Goal: Task Accomplishment & Management: Use online tool/utility

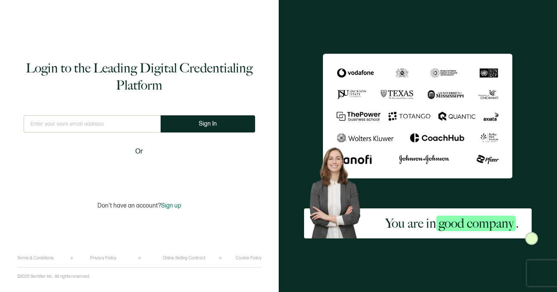
click at [65, 124] on input "text" at bounding box center [92, 123] width 137 height 17
type input "w"
type input "[EMAIL_ADDRESS][DOMAIN_NAME]"
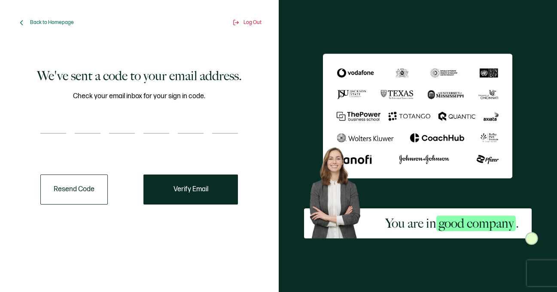
click at [69, 130] on div at bounding box center [138, 125] width 197 height 17
paste input "4"
type input "4"
type input "8"
type input "9"
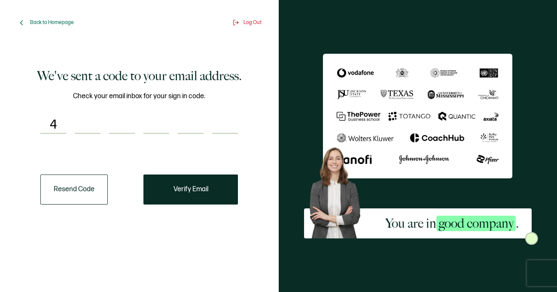
type input "2"
type input "7"
type input "4"
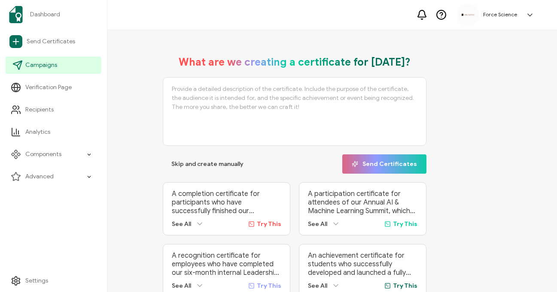
click at [51, 68] on span "Campaigns" at bounding box center [41, 65] width 32 height 9
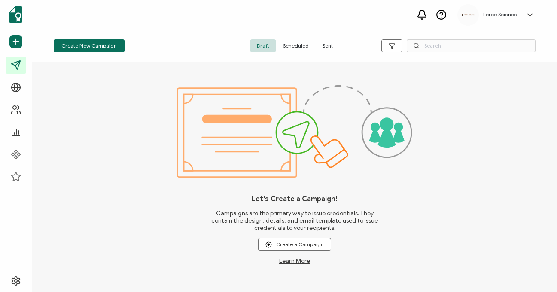
click at [328, 49] on span "Sent" at bounding box center [328, 45] width 24 height 13
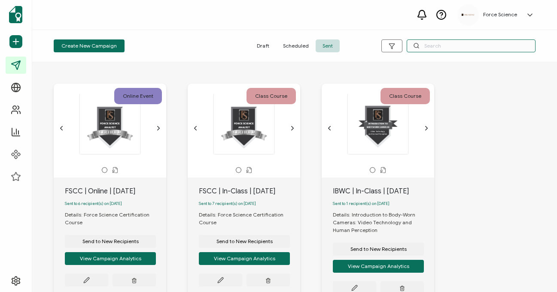
click at [444, 49] on input "text" at bounding box center [471, 45] width 129 height 13
type input "fscc"
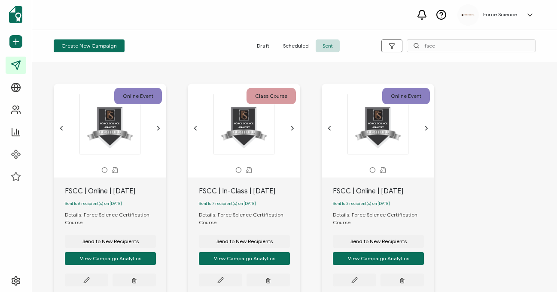
click at [222, 192] on div "FSCC | In-Class | [DATE]" at bounding box center [249, 191] width 101 height 10
copy div "FSCC | In-Class | [DATE]"
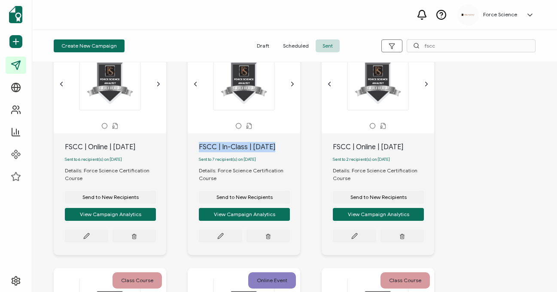
scroll to position [46, 0]
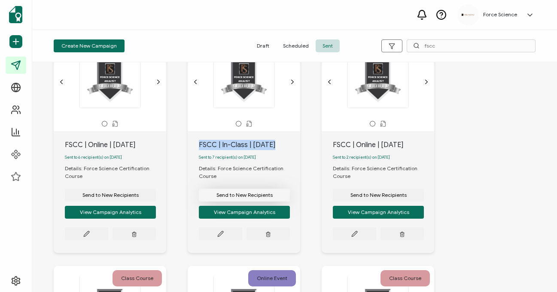
click at [253, 197] on span "Send to New Recipients" at bounding box center [244, 195] width 56 height 5
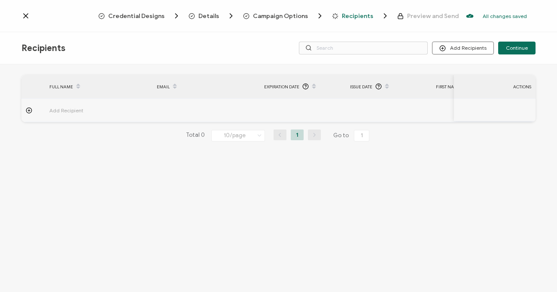
click at [281, 14] on span "Campaign Options" at bounding box center [280, 16] width 55 height 6
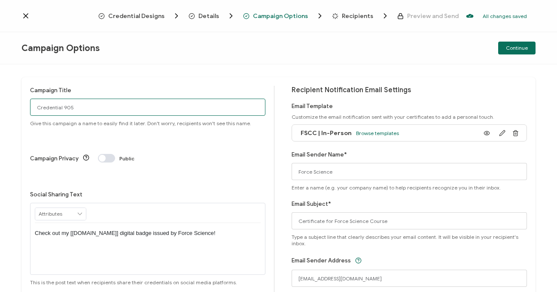
click at [82, 109] on input "Credential 905" at bounding box center [147, 107] width 235 height 17
paste input "FSCC | In-Class | Sept"
type input "FSCC | In-Class | [DATE]"
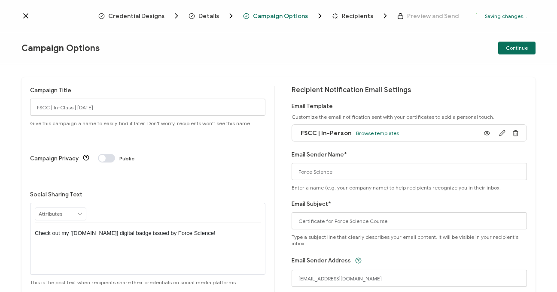
click at [350, 17] on span "Recipients" at bounding box center [357, 16] width 31 height 6
click at [509, 49] on span "Continue" at bounding box center [517, 48] width 22 height 5
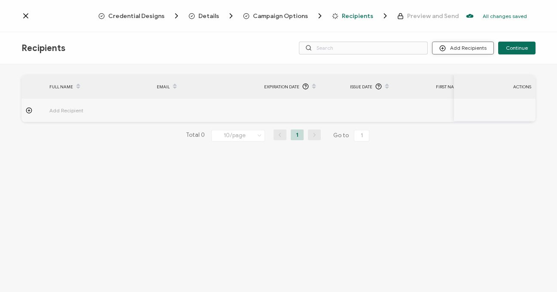
click at [475, 52] on button "Add Recipients" at bounding box center [463, 48] width 62 height 13
click at [457, 72] on span "Upload Recipients" at bounding box center [473, 71] width 43 height 6
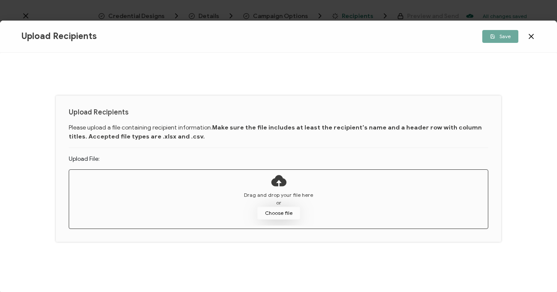
click at [274, 210] on button "Choose file" at bounding box center [278, 213] width 43 height 13
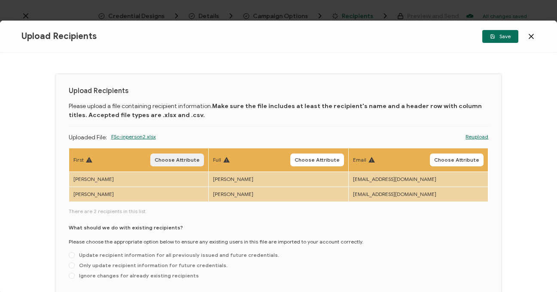
click at [175, 161] on span "Choose Attribute" at bounding box center [177, 160] width 45 height 5
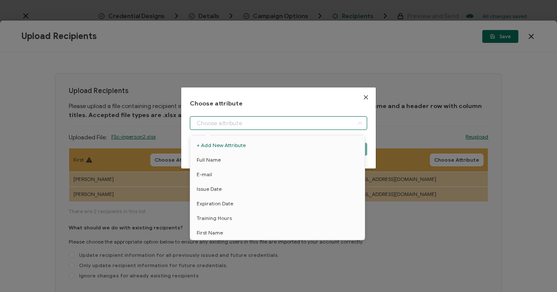
click at [236, 127] on input "dialog" at bounding box center [279, 123] width 178 height 14
click at [222, 234] on li "First Name" at bounding box center [279, 233] width 182 height 15
type input "First Name"
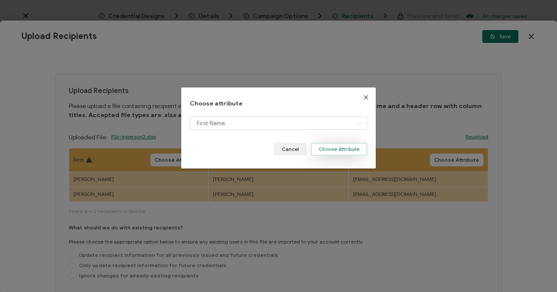
click at [333, 148] on button "Choose Attribute" at bounding box center [339, 149] width 56 height 13
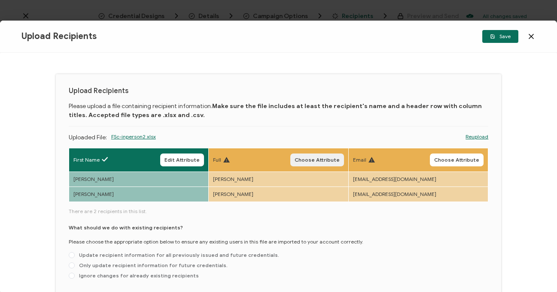
click at [310, 159] on span "Choose Attribute" at bounding box center [316, 160] width 45 height 5
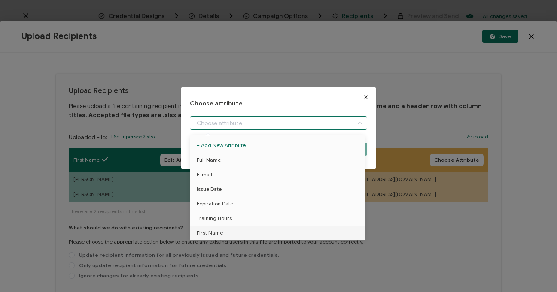
click at [234, 124] on input "dialog" at bounding box center [279, 123] width 178 height 14
click at [234, 163] on li "Full Name" at bounding box center [279, 160] width 182 height 15
type input "Full Name"
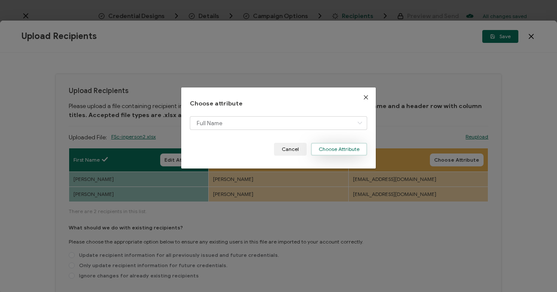
click at [320, 153] on button "Choose Attribute" at bounding box center [339, 149] width 56 height 13
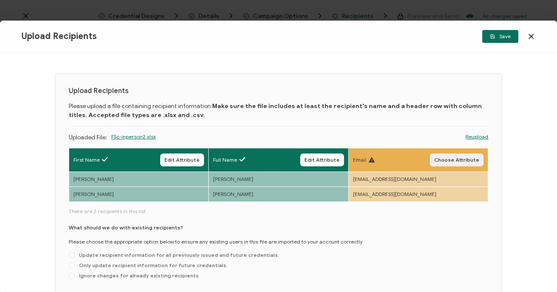
click at [450, 161] on span "Choose Attribute" at bounding box center [456, 160] width 45 height 5
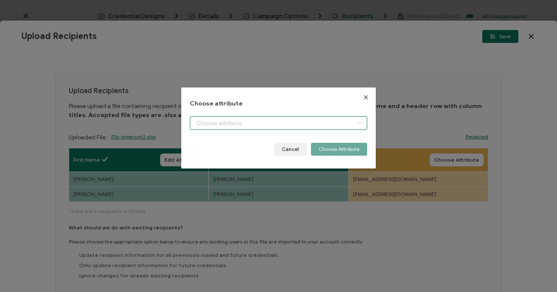
click at [233, 123] on input "dialog" at bounding box center [279, 123] width 178 height 14
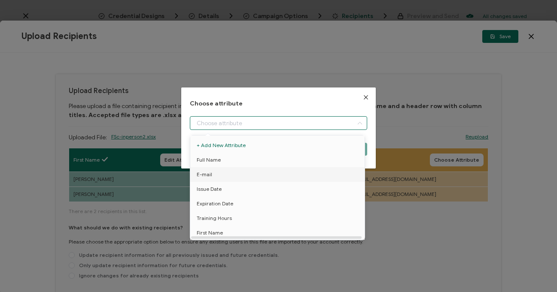
click at [212, 174] on li "E-mail" at bounding box center [279, 174] width 182 height 15
type input "E-mail"
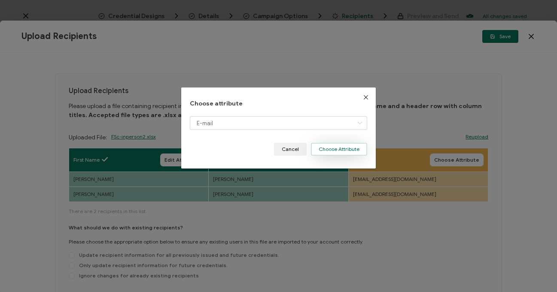
click at [328, 154] on button "Choose Attribute" at bounding box center [339, 149] width 56 height 13
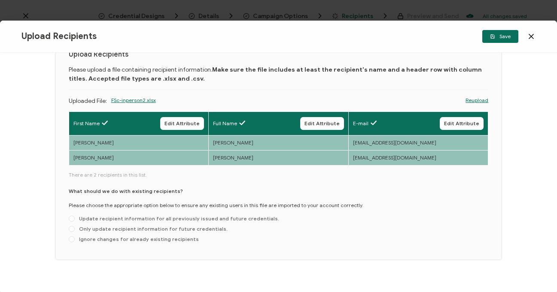
scroll to position [46, 0]
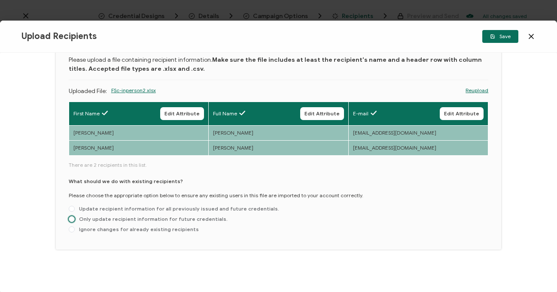
click at [117, 221] on span "Only update recipient information for future credentials." at bounding box center [151, 219] width 153 height 6
click at [75, 221] on input "Only update recipient information for future credentials." at bounding box center [72, 219] width 6 height 7
radio input "true"
click at [504, 36] on span "Save" at bounding box center [500, 36] width 21 height 5
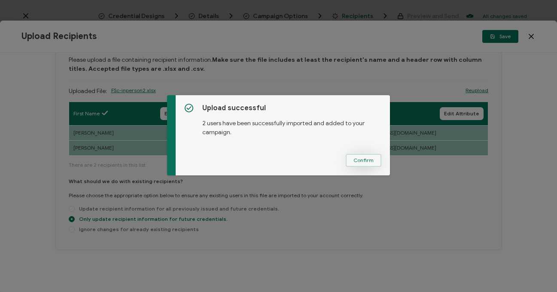
click at [369, 161] on span "Confirm" at bounding box center [363, 160] width 20 height 5
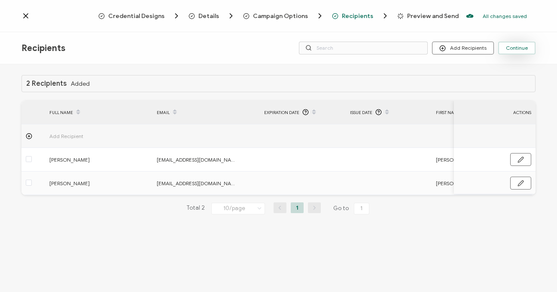
click at [525, 52] on button "Continue" at bounding box center [516, 48] width 37 height 13
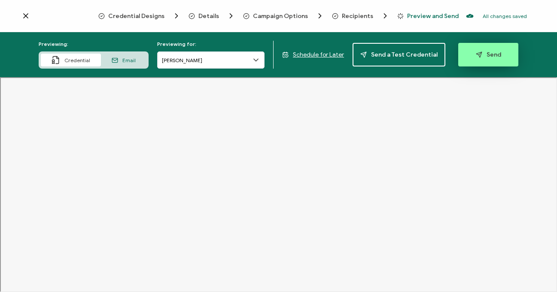
click at [481, 55] on span "Send" at bounding box center [488, 55] width 25 height 6
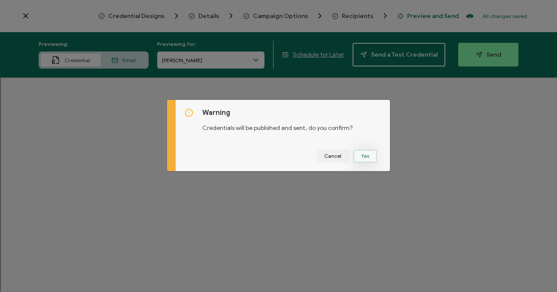
click at [364, 156] on button "Yes" at bounding box center [365, 156] width 24 height 13
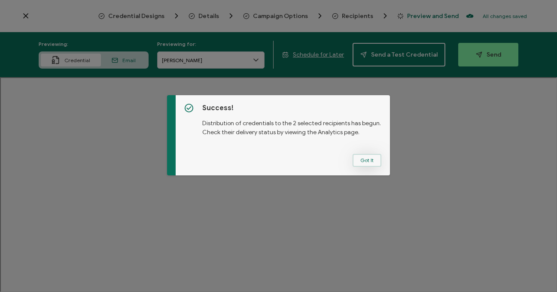
click at [368, 162] on button "Got It" at bounding box center [366, 160] width 29 height 13
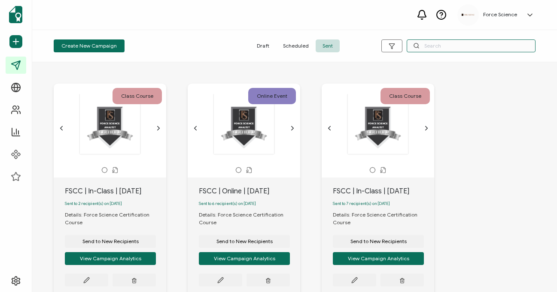
click at [449, 46] on input "text" at bounding box center [471, 45] width 129 height 13
type input "fscc"
click at [238, 191] on div "FSCC | Online | [DATE]" at bounding box center [249, 191] width 101 height 10
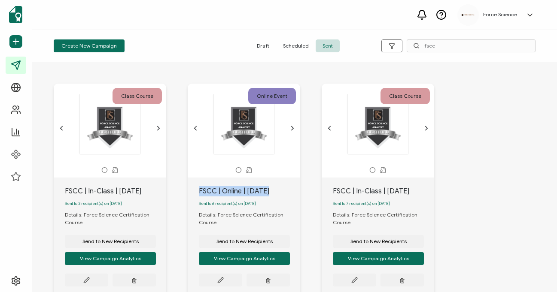
copy div "FSCC | Online | [DATE]"
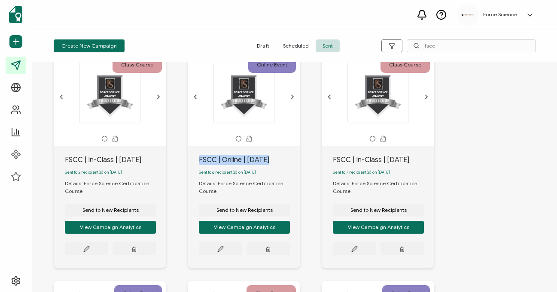
scroll to position [70, 0]
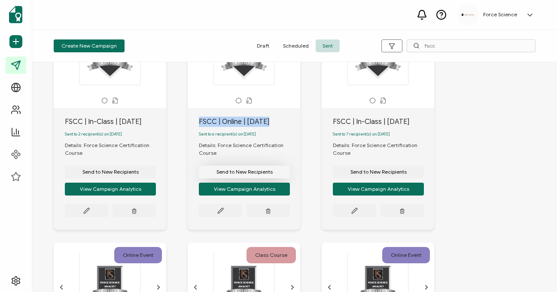
click at [232, 175] on span "Send to New Recipients" at bounding box center [244, 172] width 56 height 5
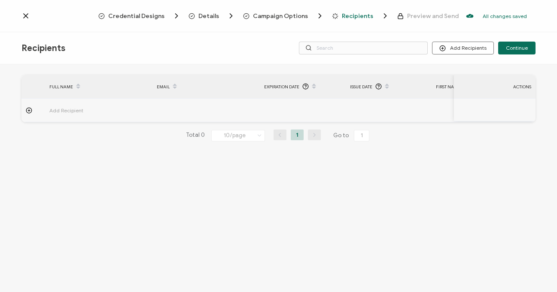
click at [275, 18] on span "Campaign Options" at bounding box center [280, 16] width 55 height 6
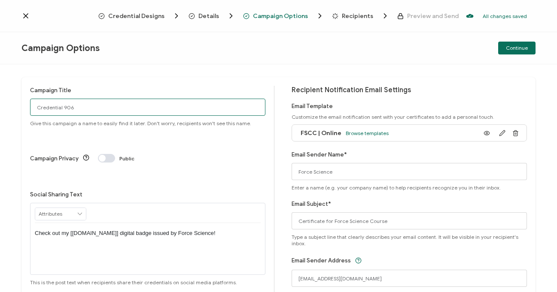
click at [46, 110] on input "Credential 906" at bounding box center [147, 107] width 235 height 17
paste input "FSCC | Online | [DATE]"
click at [37, 108] on input "FSCC | Online | [DATE]" at bounding box center [147, 107] width 235 height 17
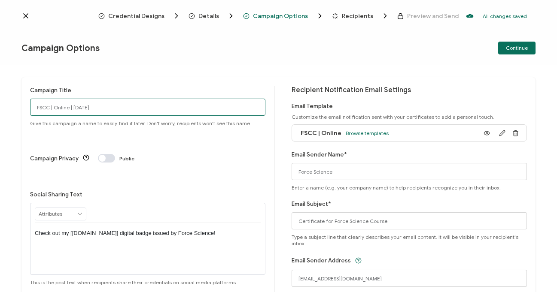
click at [100, 110] on input "FSCC | Online | [DATE]" at bounding box center [147, 107] width 235 height 17
type input "FSCC | Online | [DATE]"
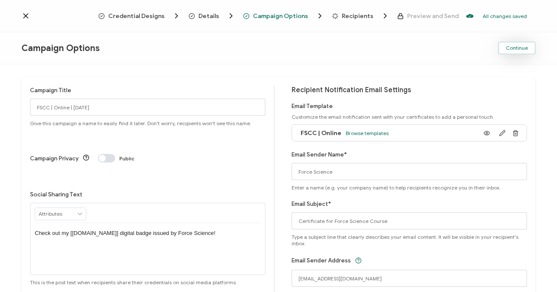
click at [524, 48] on span "Continue" at bounding box center [517, 48] width 22 height 5
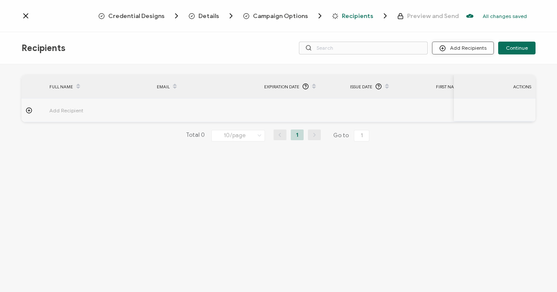
click at [473, 50] on button "Add Recipients" at bounding box center [463, 48] width 62 height 13
click at [458, 73] on span "Upload Recipients" at bounding box center [473, 71] width 43 height 6
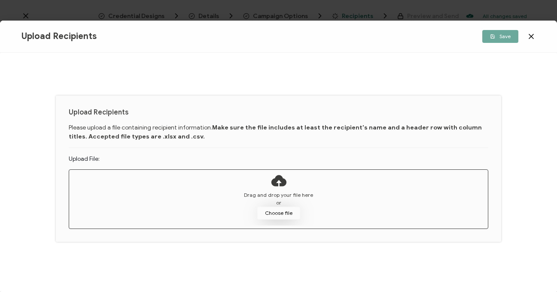
click at [276, 214] on button "Choose file" at bounding box center [278, 213] width 43 height 13
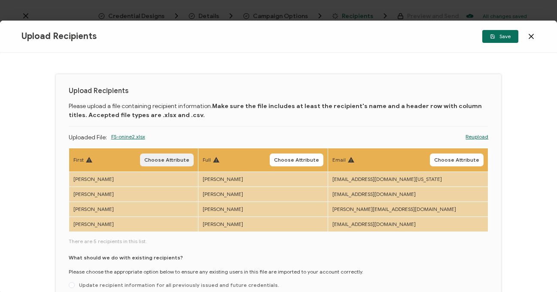
click at [165, 159] on span "Choose Attribute" at bounding box center [166, 160] width 45 height 5
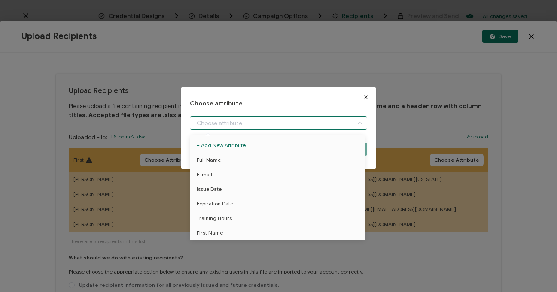
click at [228, 127] on input "dialog" at bounding box center [279, 123] width 178 height 14
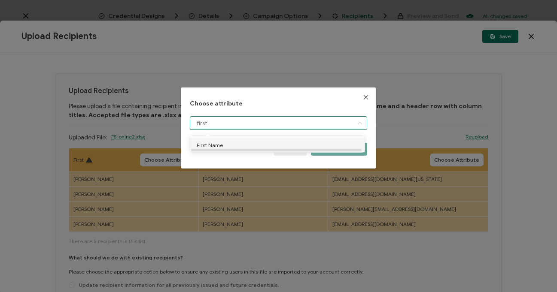
click at [239, 149] on li "First Name" at bounding box center [279, 145] width 182 height 15
type input "First Name"
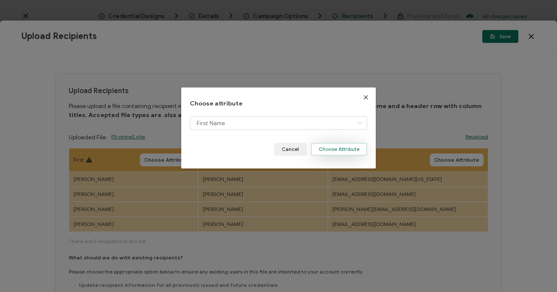
click at [347, 146] on button "Choose Attribute" at bounding box center [339, 149] width 56 height 13
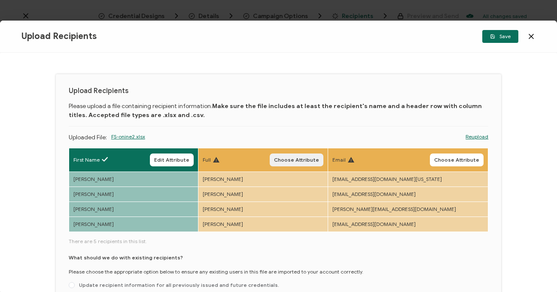
click at [309, 158] on span "Choose Attribute" at bounding box center [296, 160] width 45 height 5
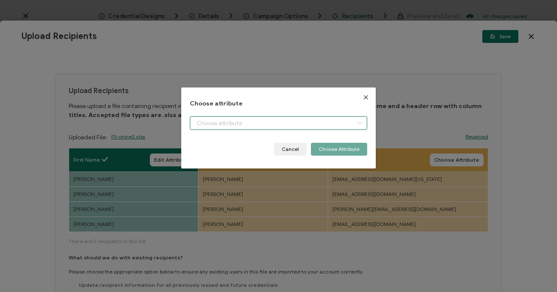
click at [234, 121] on input "dialog" at bounding box center [279, 123] width 178 height 14
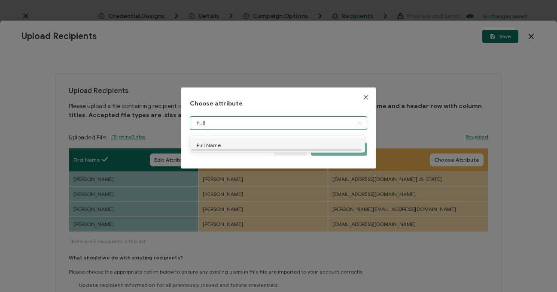
click at [241, 145] on li "Full Name" at bounding box center [279, 145] width 182 height 15
type input "Full Name"
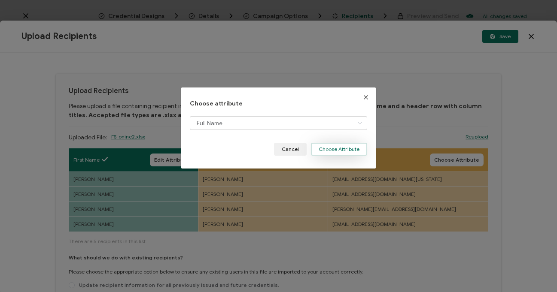
click at [324, 146] on button "Choose Attribute" at bounding box center [339, 149] width 56 height 13
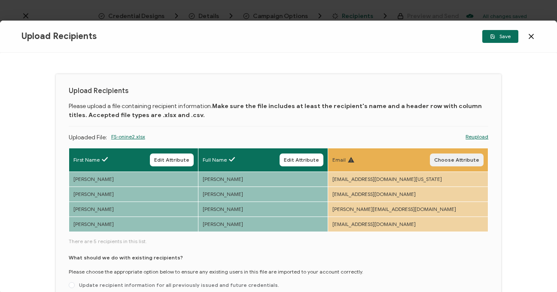
click at [452, 158] on span "Choose Attribute" at bounding box center [456, 160] width 45 height 5
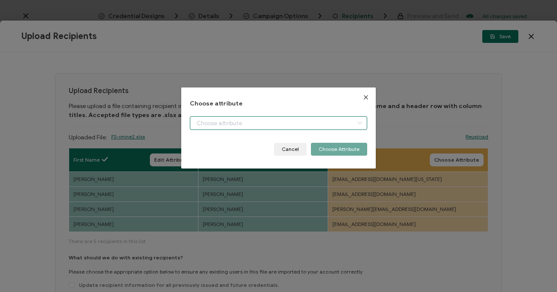
click at [234, 126] on input "dialog" at bounding box center [279, 123] width 178 height 14
type input "em"
click at [294, 147] on button "Cancel" at bounding box center [290, 149] width 33 height 13
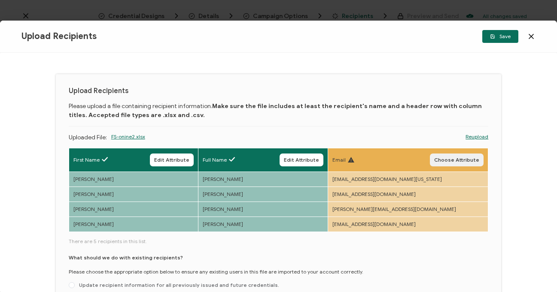
click at [449, 162] on span "Choose Attribute" at bounding box center [456, 160] width 45 height 5
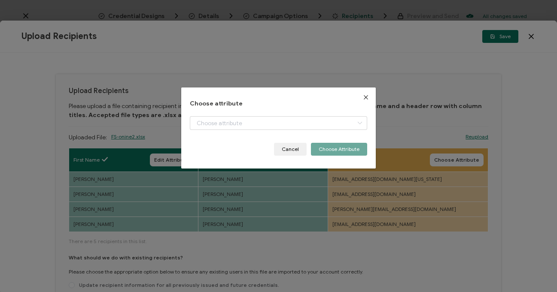
click at [248, 130] on div "dialog" at bounding box center [279, 129] width 178 height 27
click at [249, 124] on input "dialog" at bounding box center [279, 123] width 178 height 14
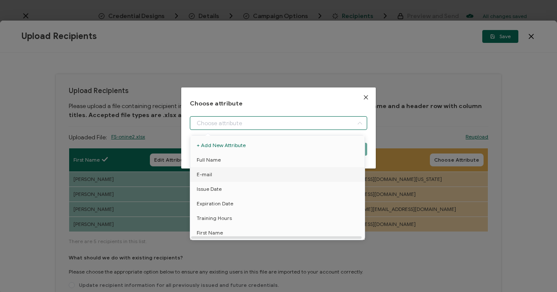
click at [230, 170] on li "E-mail" at bounding box center [279, 174] width 182 height 15
type input "E-mail"
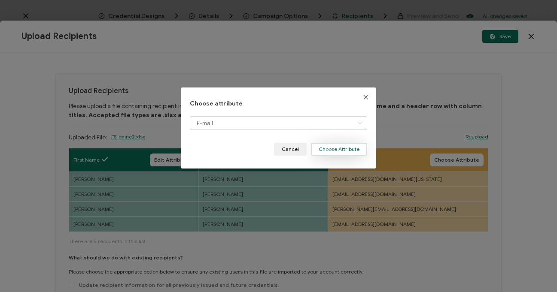
click at [336, 146] on button "Choose Attribute" at bounding box center [339, 149] width 56 height 13
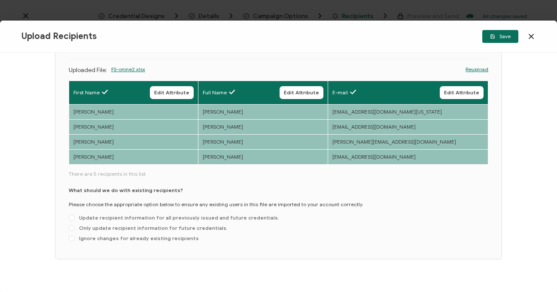
scroll to position [70, 0]
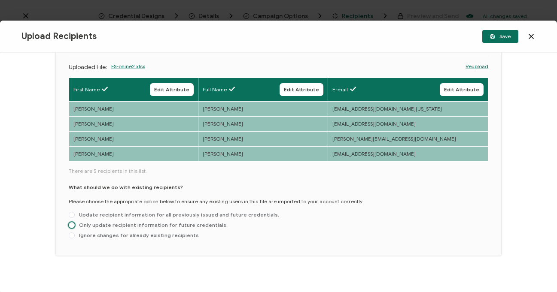
click at [90, 224] on span "Only update recipient information for future credentials." at bounding box center [151, 225] width 153 height 6
click at [75, 224] on input "Only update recipient information for future credentials." at bounding box center [72, 225] width 6 height 7
radio input "true"
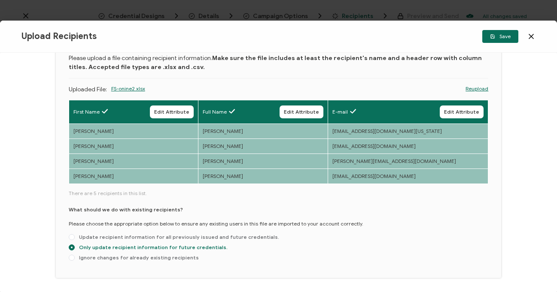
scroll to position [42, 0]
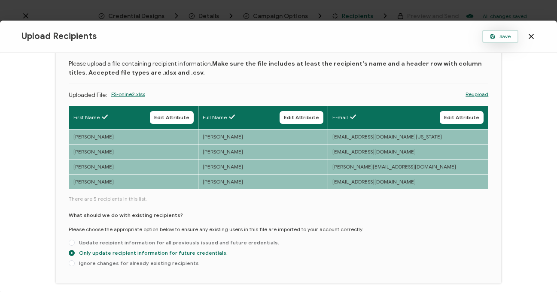
click at [504, 37] on span "Save" at bounding box center [500, 36] width 21 height 5
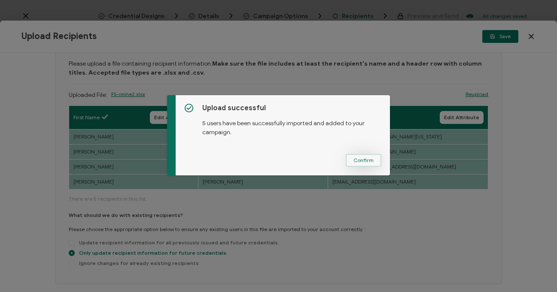
click at [358, 158] on span "Confirm" at bounding box center [363, 160] width 20 height 5
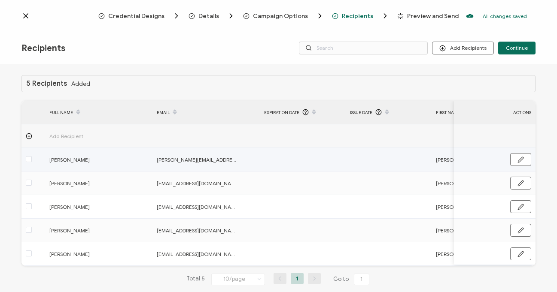
scroll to position [15, 0]
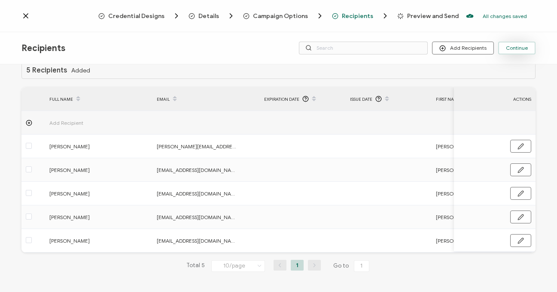
click at [519, 52] on button "Continue" at bounding box center [516, 48] width 37 height 13
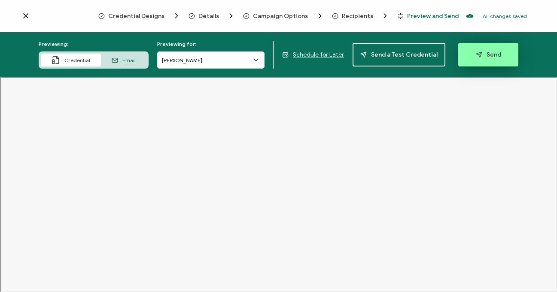
click at [483, 54] on span "Send" at bounding box center [488, 55] width 25 height 6
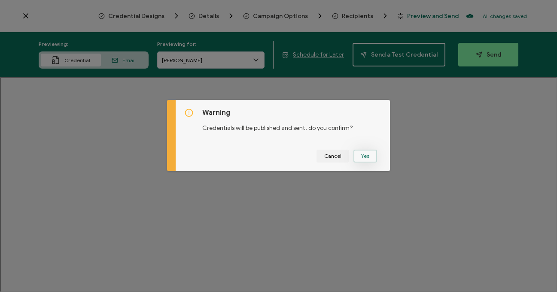
click at [359, 155] on button "Yes" at bounding box center [365, 156] width 24 height 13
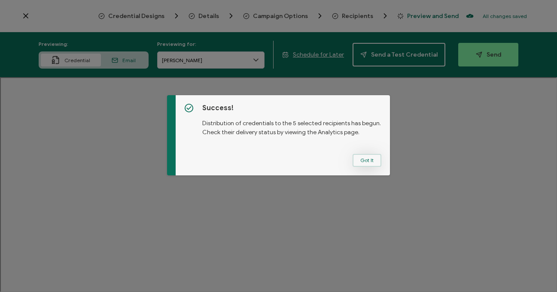
click at [360, 161] on button "Got It" at bounding box center [366, 160] width 29 height 13
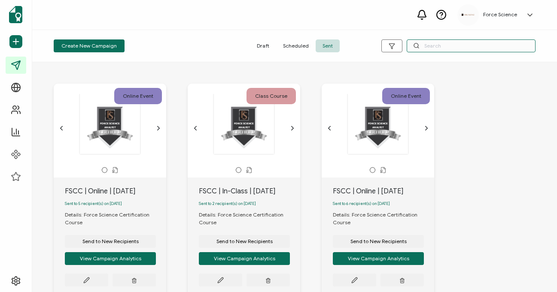
click at [437, 46] on input "text" at bounding box center [471, 45] width 129 height 13
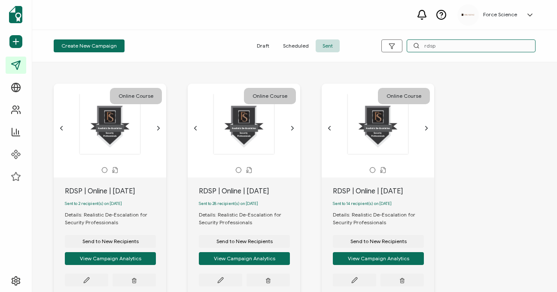
type input "rdsp"
click at [68, 190] on div "RDSP | Online | [DATE]" at bounding box center [115, 191] width 101 height 10
copy div "RDSP | Online | [DATE]"
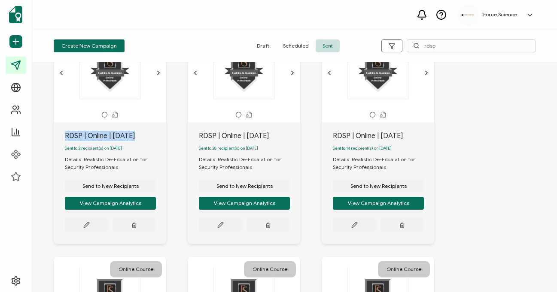
scroll to position [61, 0]
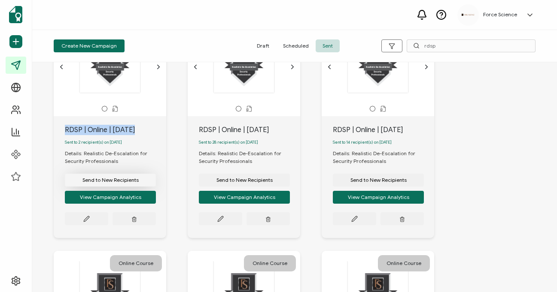
click at [117, 182] on span "Send to New Recipients" at bounding box center [110, 180] width 56 height 5
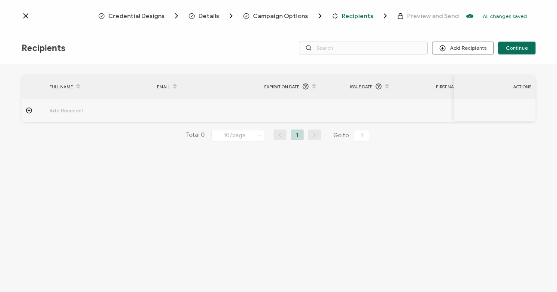
click at [292, 19] on span "Campaign Options" at bounding box center [280, 16] width 55 height 6
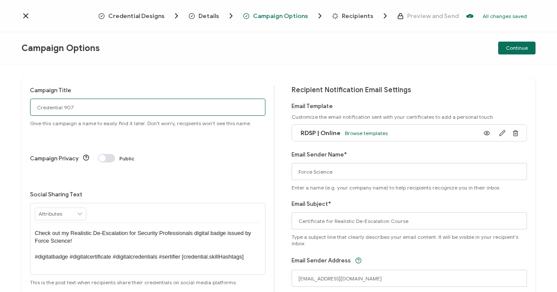
click at [93, 108] on input "Credential 907" at bounding box center [147, 107] width 235 height 17
paste input "RDSP | Online | [DATE]"
drag, startPoint x: 81, startPoint y: 108, endPoint x: 138, endPoint y: 108, distance: 56.7
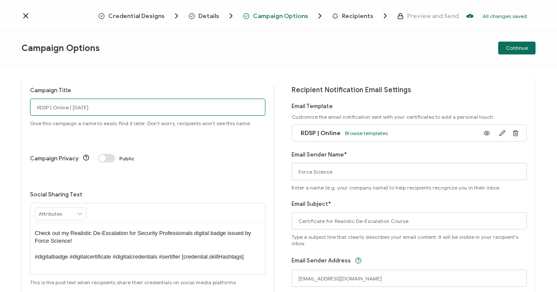
click at [136, 108] on input "RDSP | Online | [DATE]" at bounding box center [147, 107] width 235 height 17
type input "RDSP | Online | [DATE]"
click at [347, 18] on span "Recipients" at bounding box center [357, 16] width 31 height 6
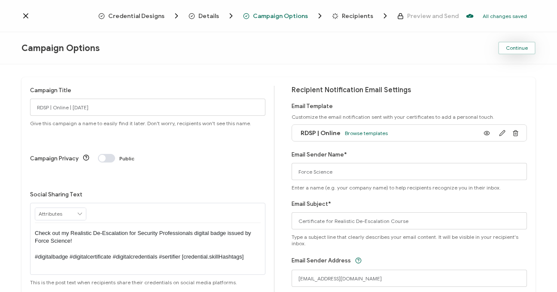
click at [508, 49] on span "Continue" at bounding box center [517, 48] width 22 height 5
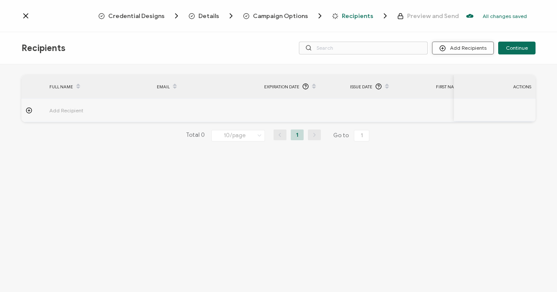
click at [469, 49] on button "Add Recipients" at bounding box center [463, 48] width 62 height 13
click at [461, 66] on li "Upload Recipients" at bounding box center [474, 71] width 80 height 14
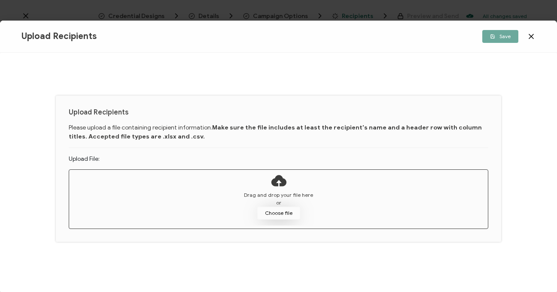
click at [264, 211] on button "Choose file" at bounding box center [278, 213] width 43 height 13
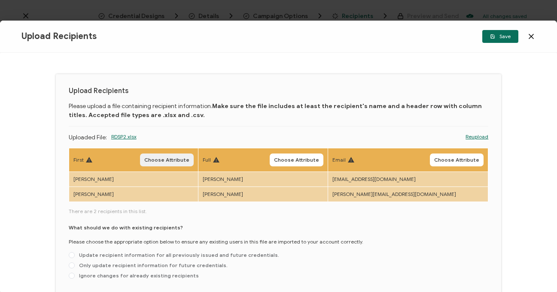
click at [177, 165] on button "Choose Attribute" at bounding box center [167, 160] width 54 height 13
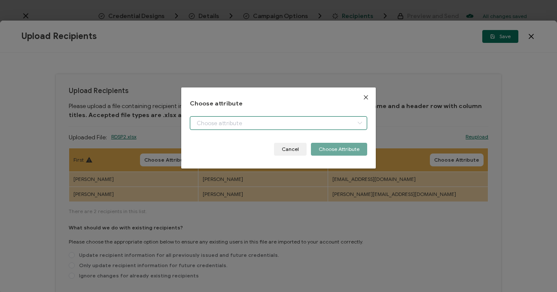
click at [246, 124] on input "dialog" at bounding box center [279, 123] width 178 height 14
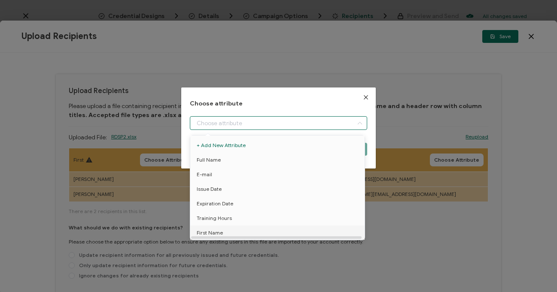
click at [215, 234] on span "First Name" at bounding box center [210, 233] width 26 height 15
type input "First Name"
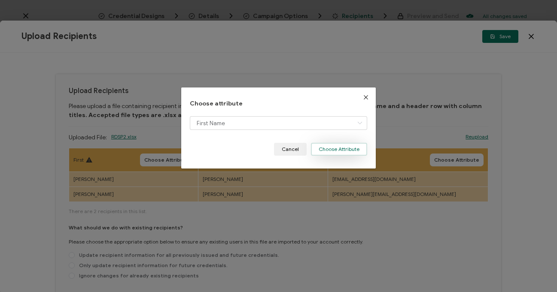
click at [331, 150] on button "Choose Attribute" at bounding box center [339, 149] width 56 height 13
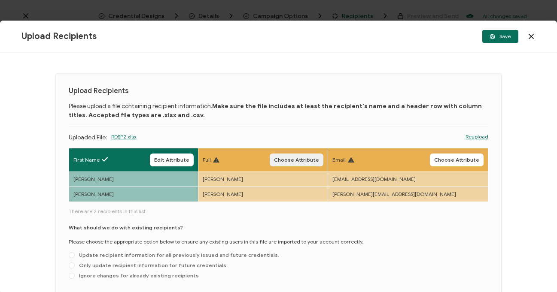
click at [307, 158] on span "Choose Attribute" at bounding box center [296, 160] width 45 height 5
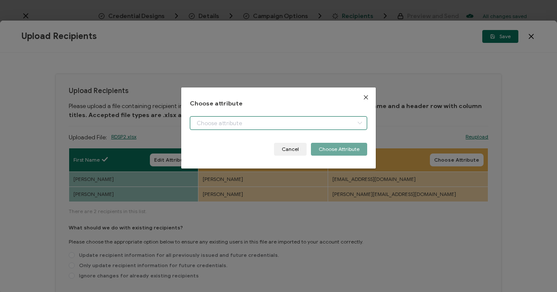
click at [200, 126] on input "dialog" at bounding box center [279, 123] width 178 height 14
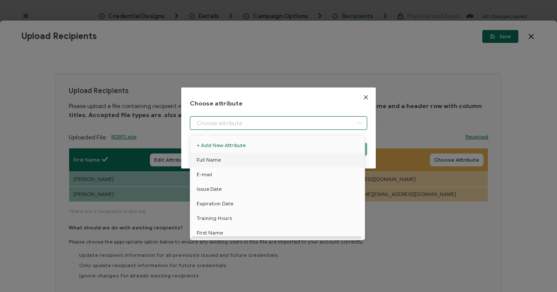
click at [219, 161] on span "Full Name" at bounding box center [209, 160] width 24 height 15
type input "Full Name"
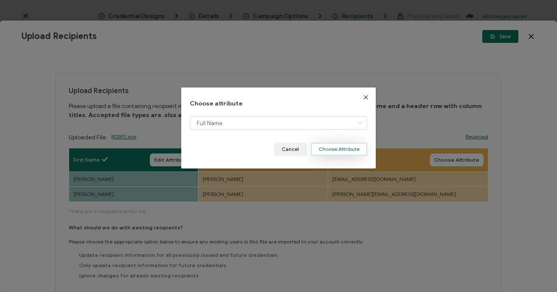
click at [344, 143] on button "Choose Attribute" at bounding box center [339, 149] width 56 height 13
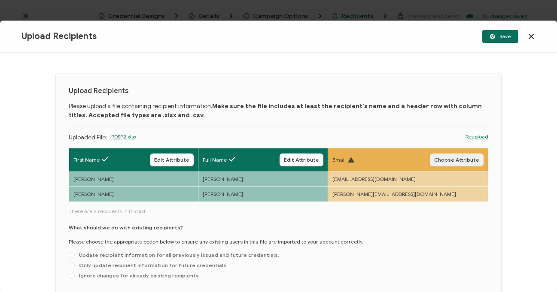
click at [449, 158] on span "Choose Attribute" at bounding box center [456, 160] width 45 height 5
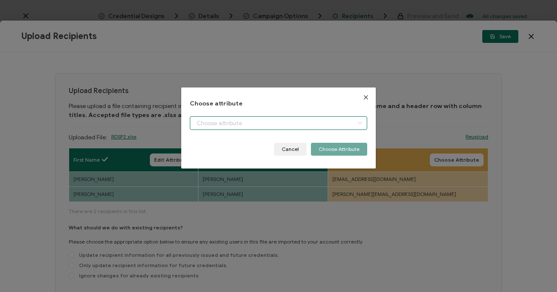
click at [231, 128] on input "dialog" at bounding box center [279, 123] width 178 height 14
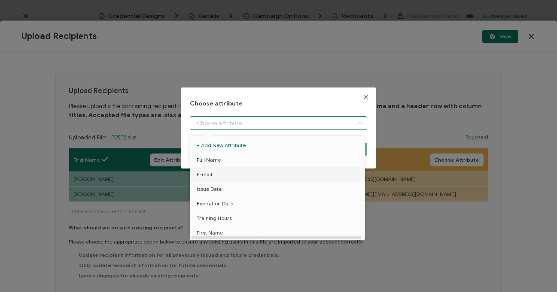
click at [220, 179] on li "E-mail" at bounding box center [279, 174] width 182 height 15
type input "E-mail"
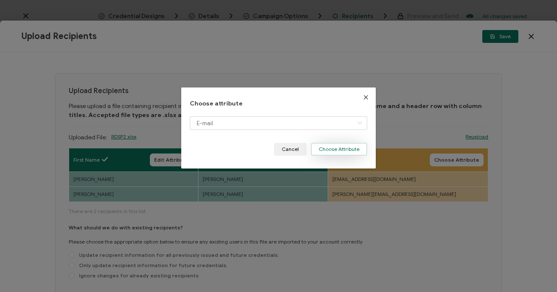
click at [326, 154] on button "Choose Attribute" at bounding box center [339, 149] width 56 height 13
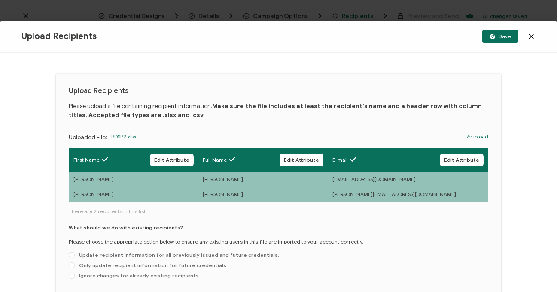
scroll to position [46, 0]
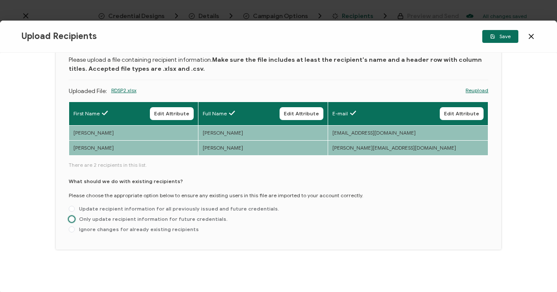
click at [115, 219] on span "Only update recipient information for future credentials." at bounding box center [151, 219] width 153 height 6
click at [75, 219] on input "Only update recipient information for future credentials." at bounding box center [72, 219] width 6 height 7
radio input "true"
click at [503, 36] on span "Save" at bounding box center [500, 36] width 21 height 5
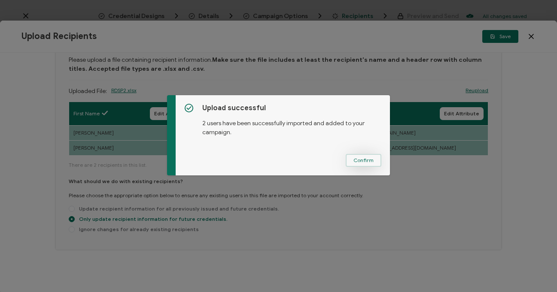
click at [370, 164] on button "Confirm" at bounding box center [364, 160] width 36 height 13
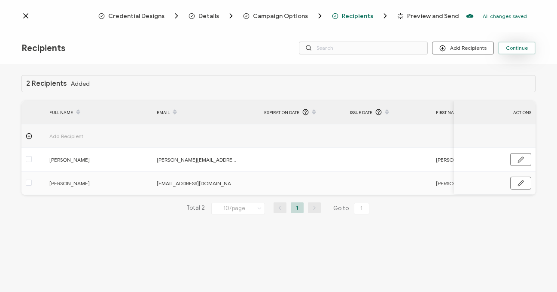
click at [518, 48] on span "Continue" at bounding box center [517, 48] width 22 height 5
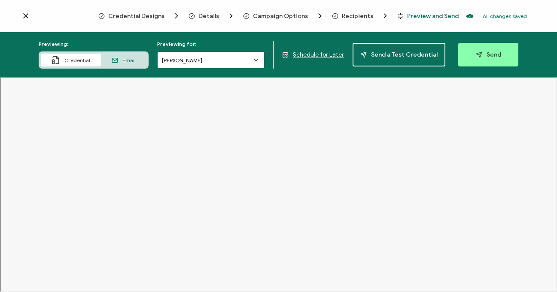
click at [209, 60] on input "[PERSON_NAME]" at bounding box center [210, 60] width 107 height 17
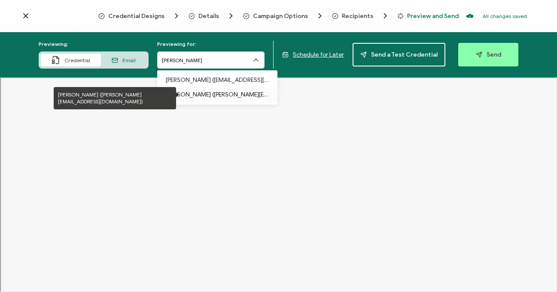
click at [209, 92] on p "[PERSON_NAME] ([PERSON_NAME][EMAIL_ADDRESS][DOMAIN_NAME])" at bounding box center [217, 95] width 103 height 15
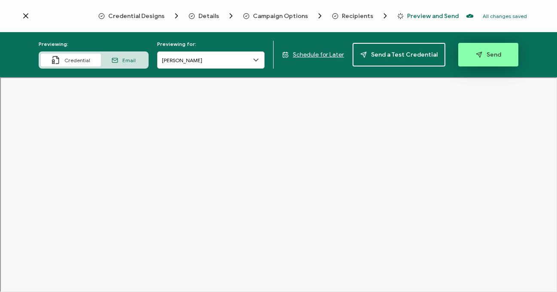
click at [483, 49] on button "Send" at bounding box center [488, 55] width 60 height 24
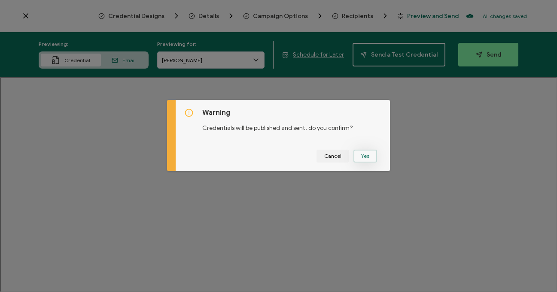
click at [364, 156] on button "Yes" at bounding box center [365, 156] width 24 height 13
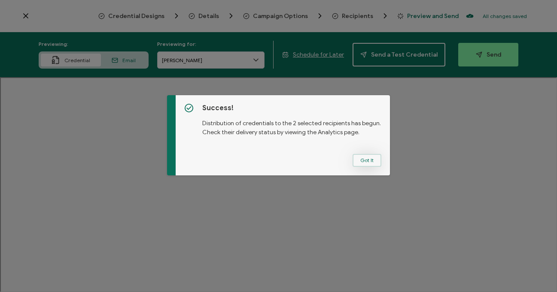
click at [370, 161] on button "Got It" at bounding box center [366, 160] width 29 height 13
